Goal: Task Accomplishment & Management: Manage account settings

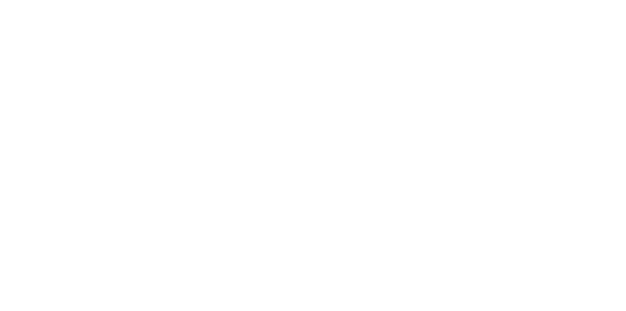
scroll to position [155, 0]
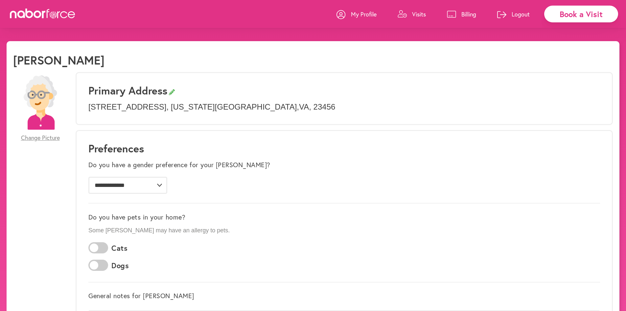
click at [411, 13] on link "Visits" at bounding box center [412, 14] width 28 height 20
